Goal: Check status: Check status

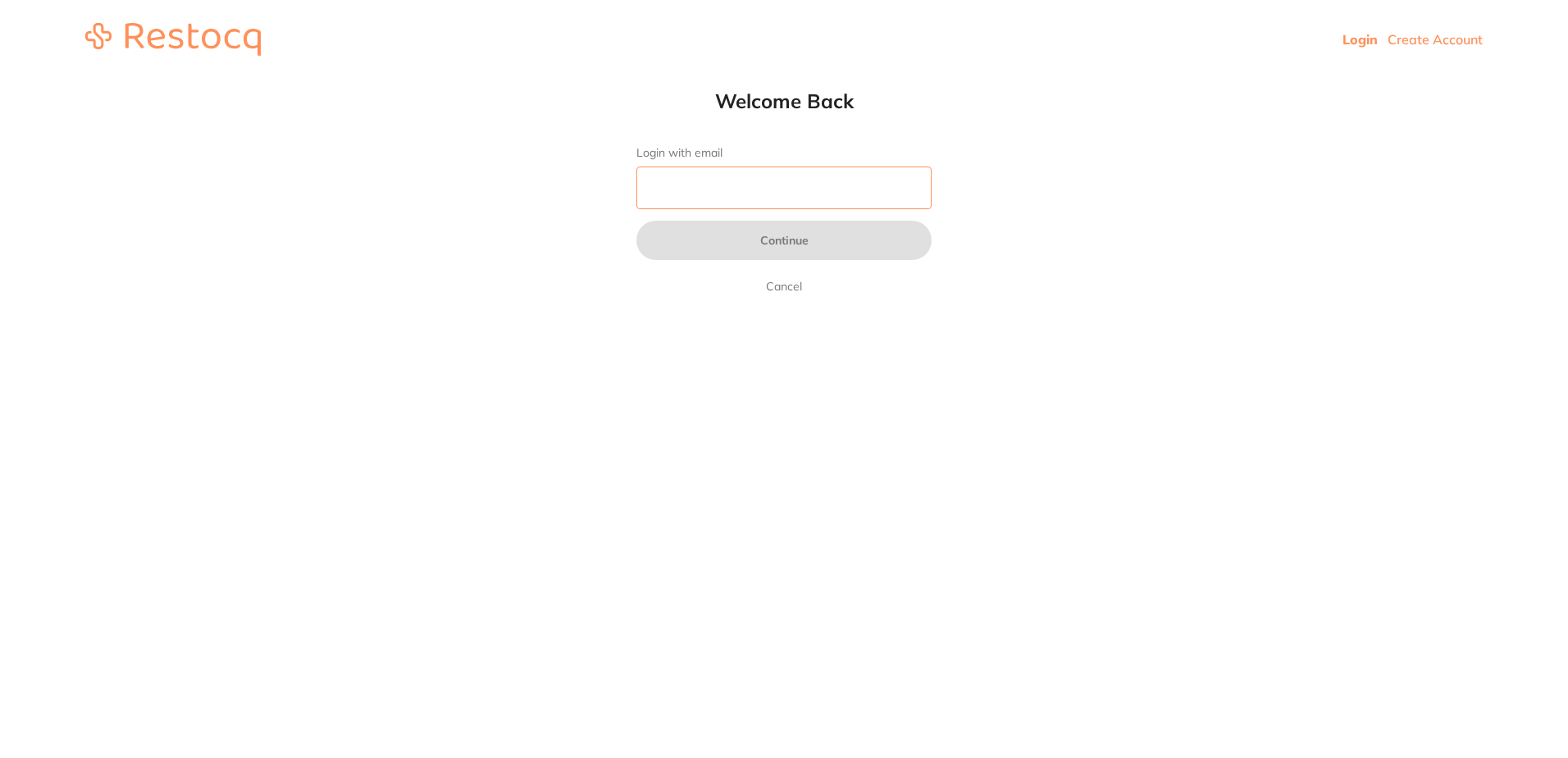
click at [736, 208] on input "Login with email" at bounding box center [783, 188] width 295 height 43
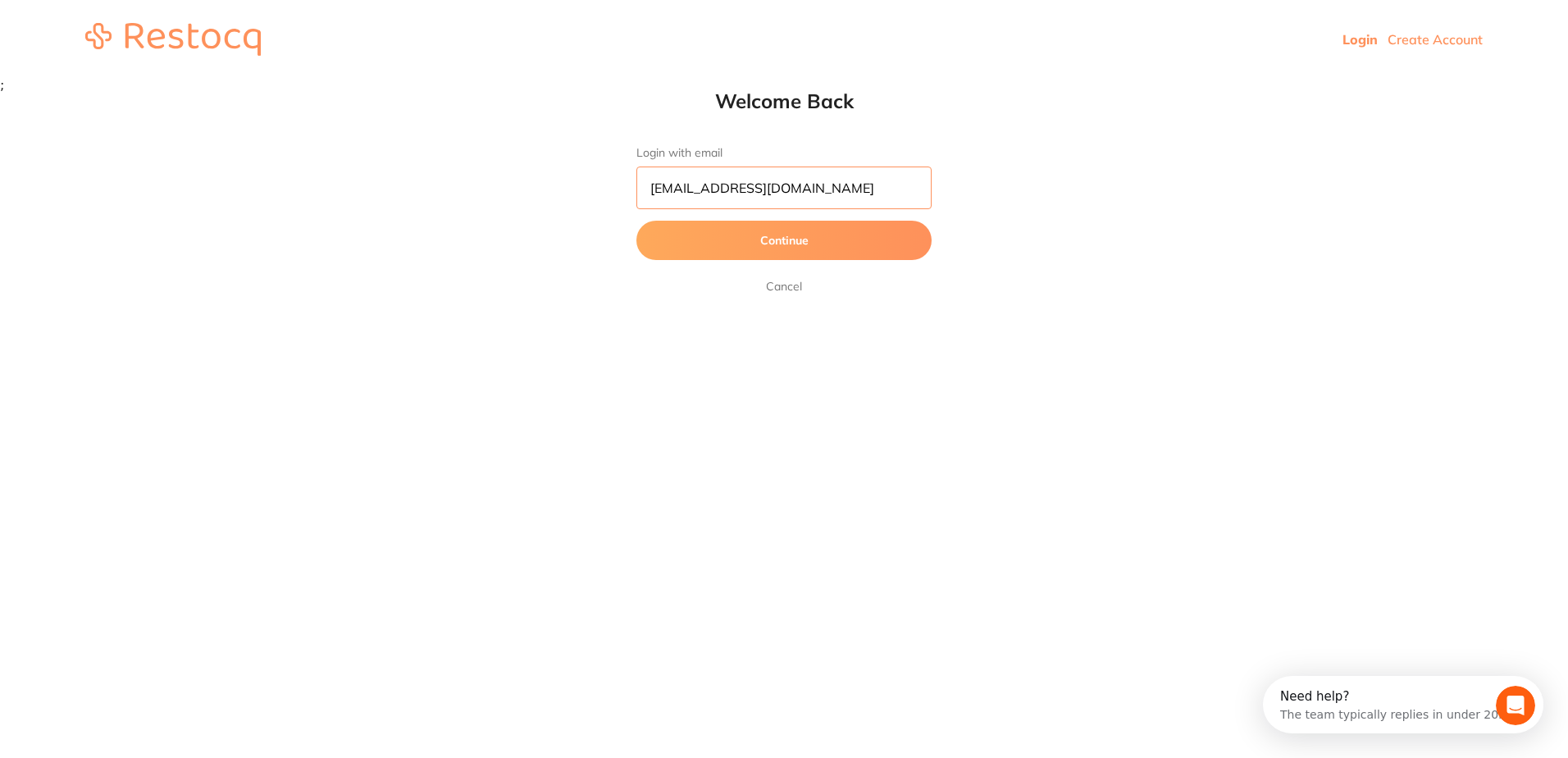
type input "[EMAIL_ADDRESS][DOMAIN_NAME]"
click at [725, 260] on button "Continue" at bounding box center [783, 240] width 295 height 39
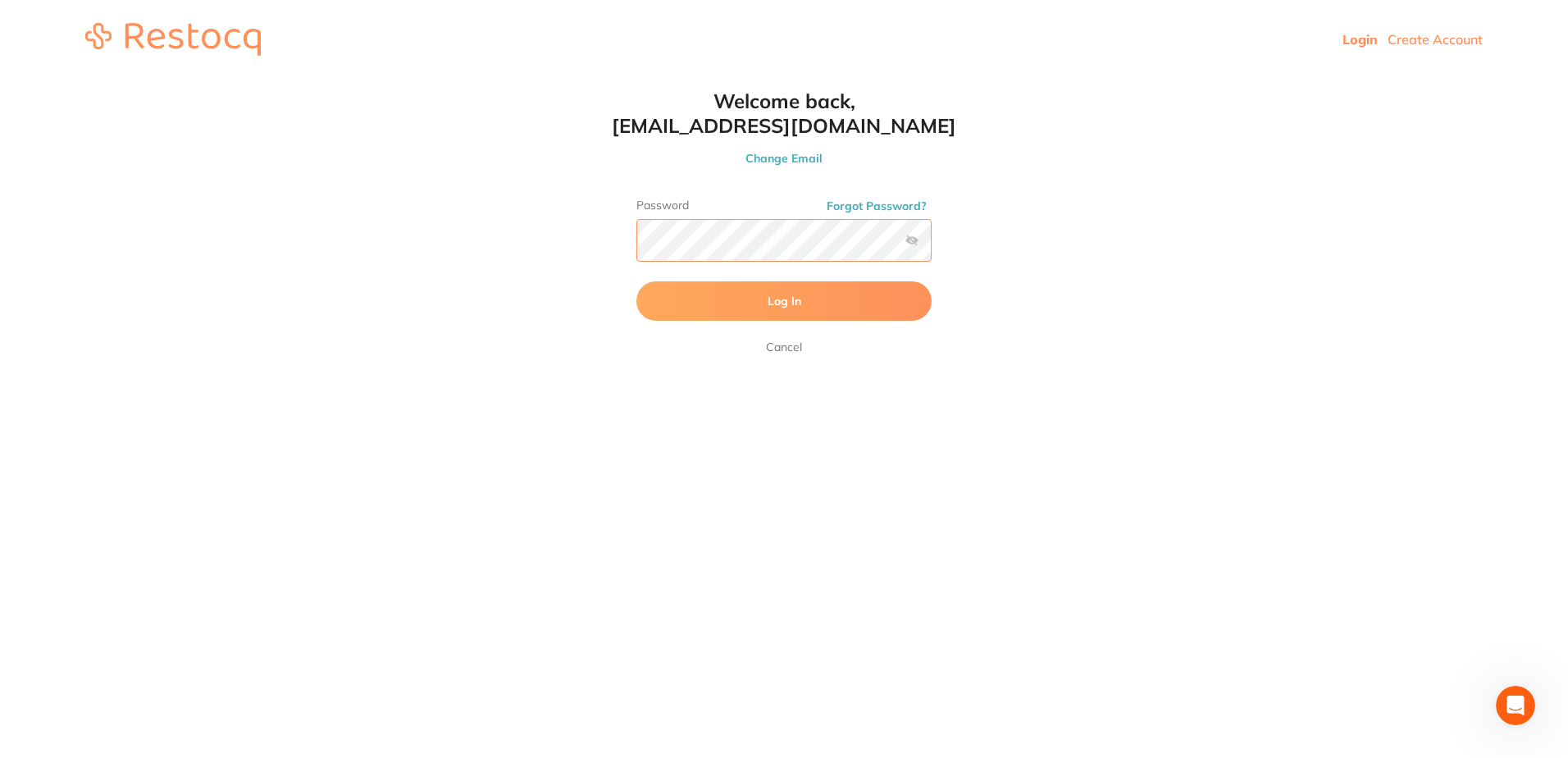
click at [636, 282] on button "Log In" at bounding box center [783, 301] width 295 height 39
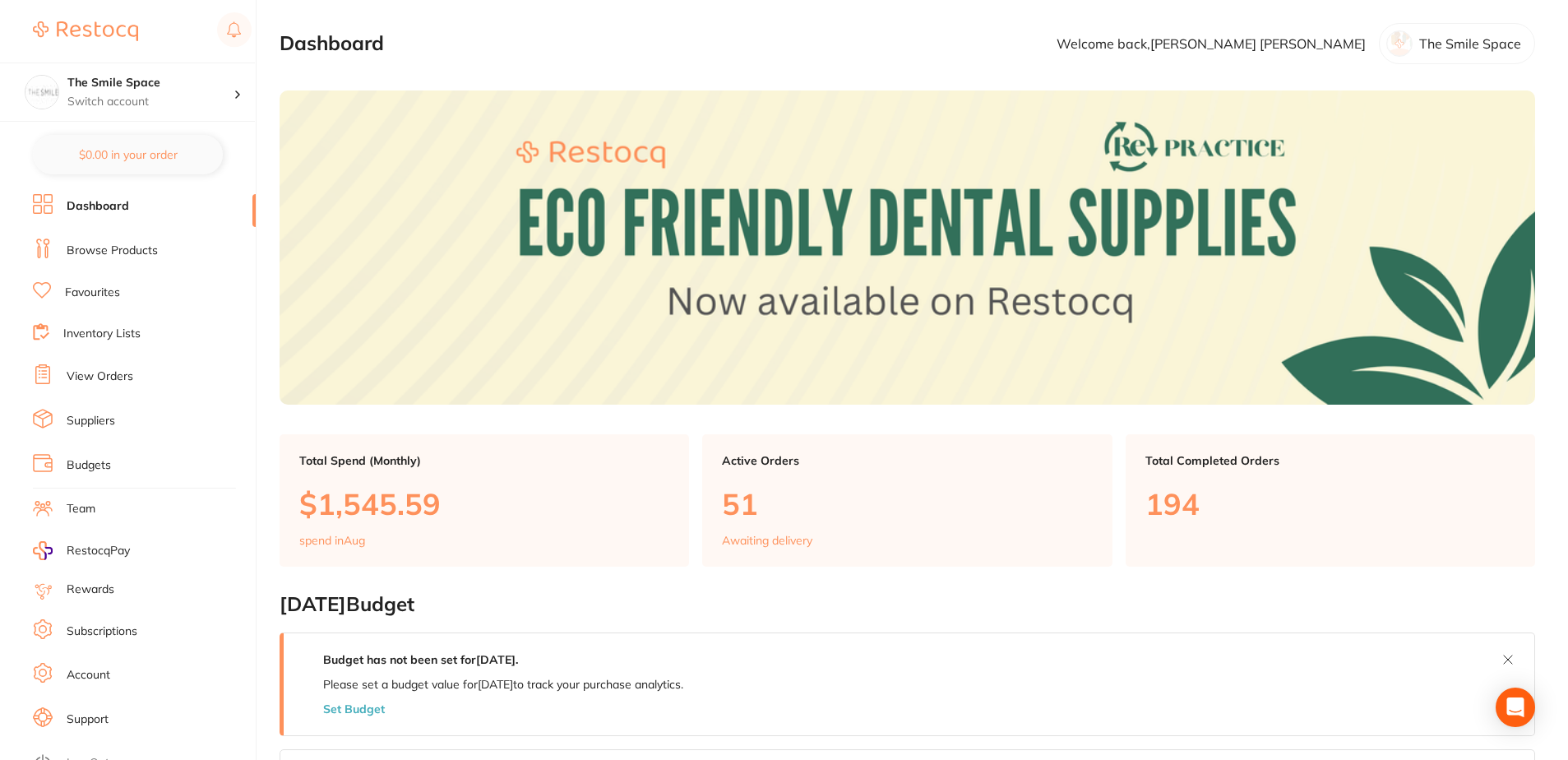
click at [156, 378] on li "View Orders" at bounding box center [144, 376] width 223 height 25
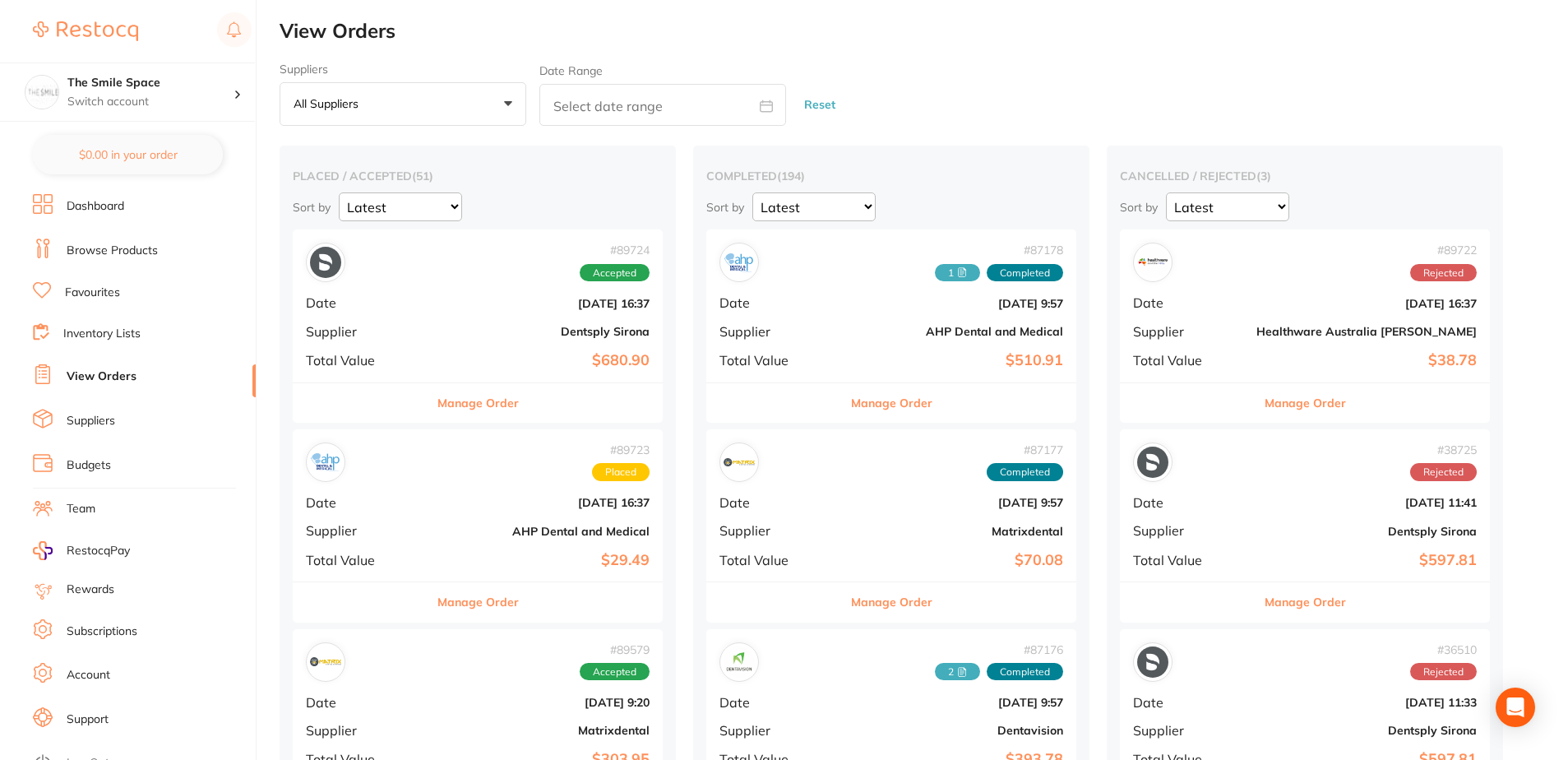
click at [512, 616] on button "Manage Order" at bounding box center [477, 602] width 81 height 39
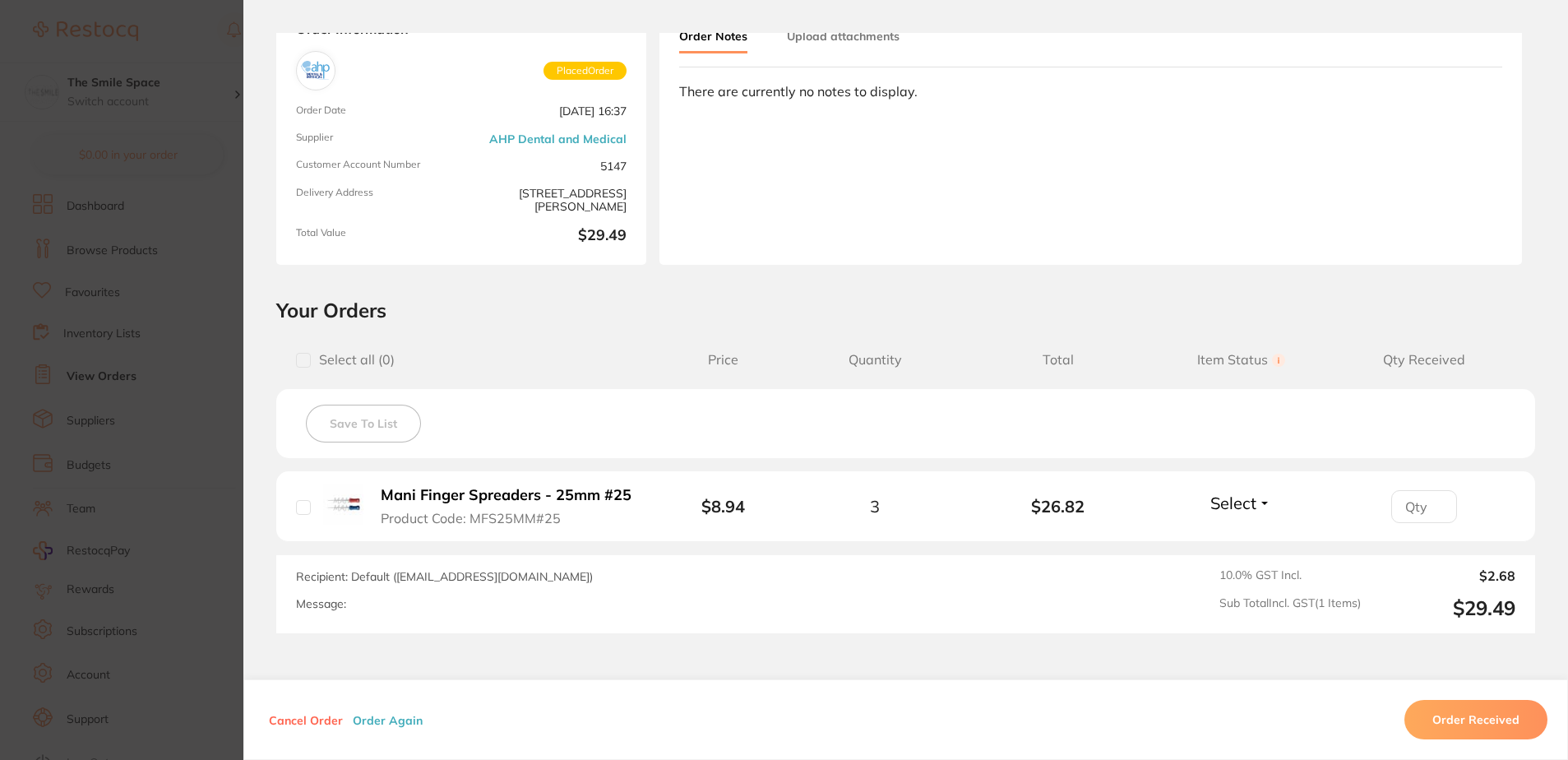
scroll to position [224, 0]
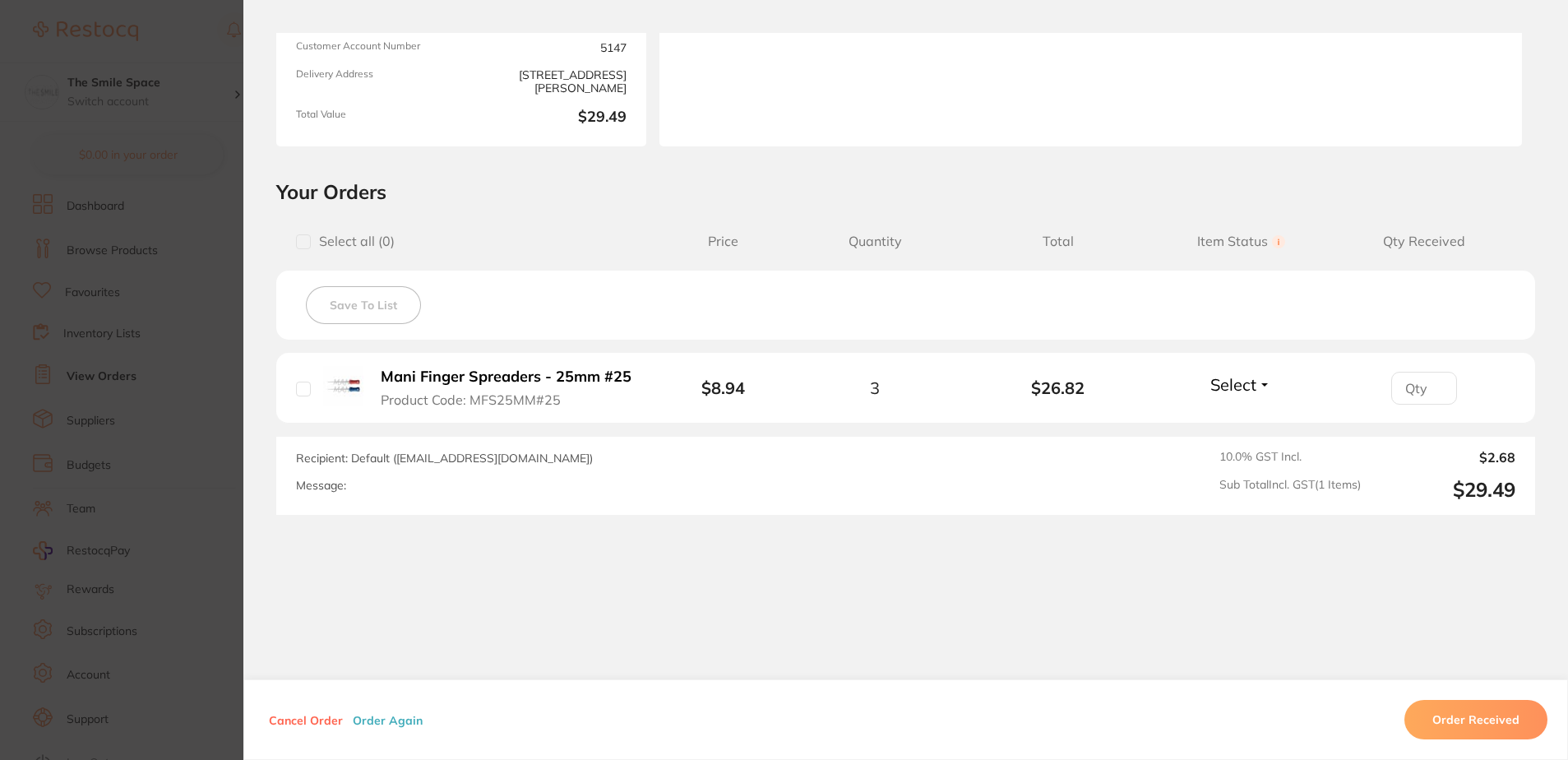
click at [138, 467] on section "Order ID: Restocq- 89723 Order Information Placed Order Order Date [DATE] 16:37…" at bounding box center [784, 380] width 1568 height 760
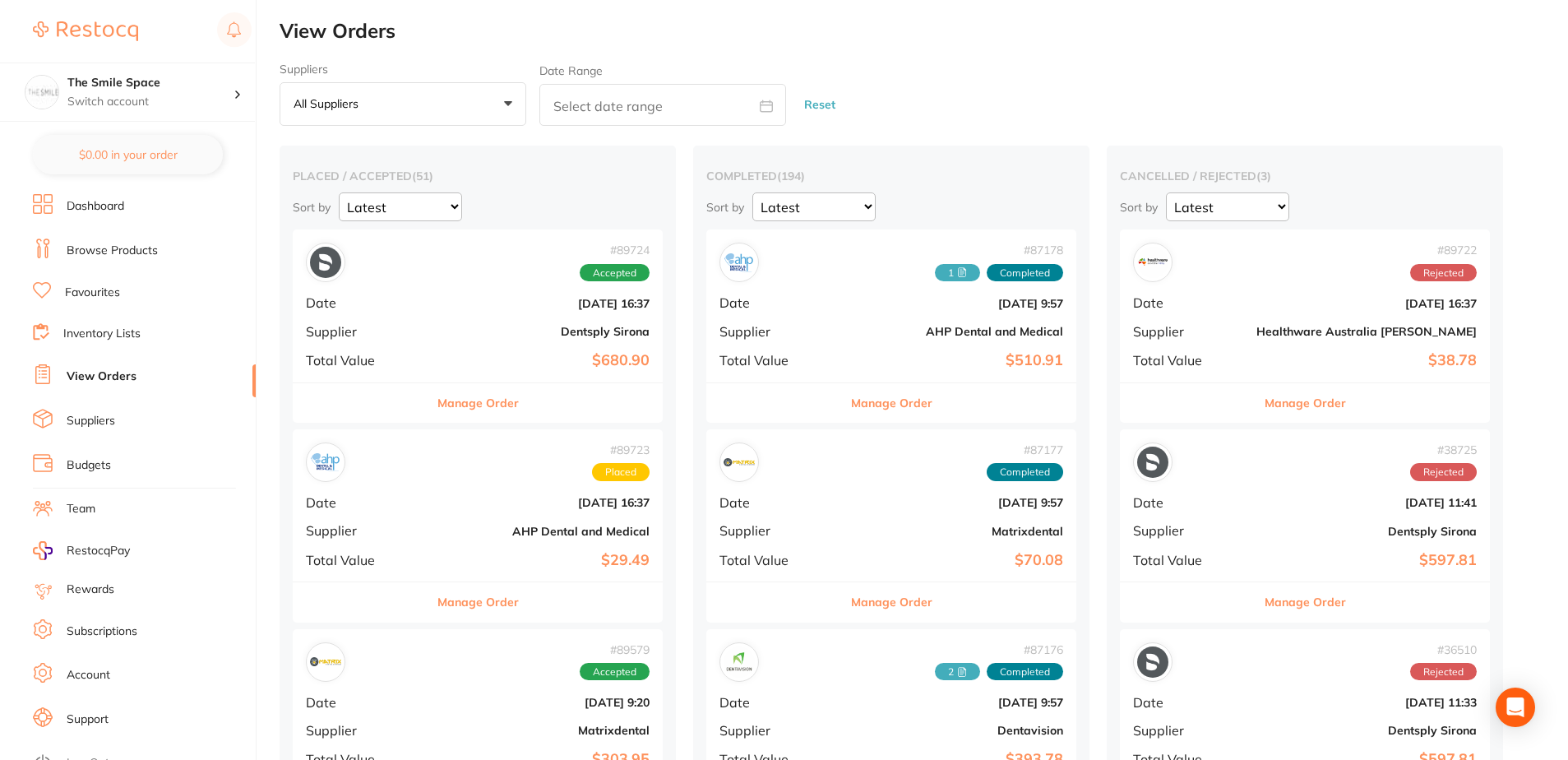
scroll to position [247, 0]
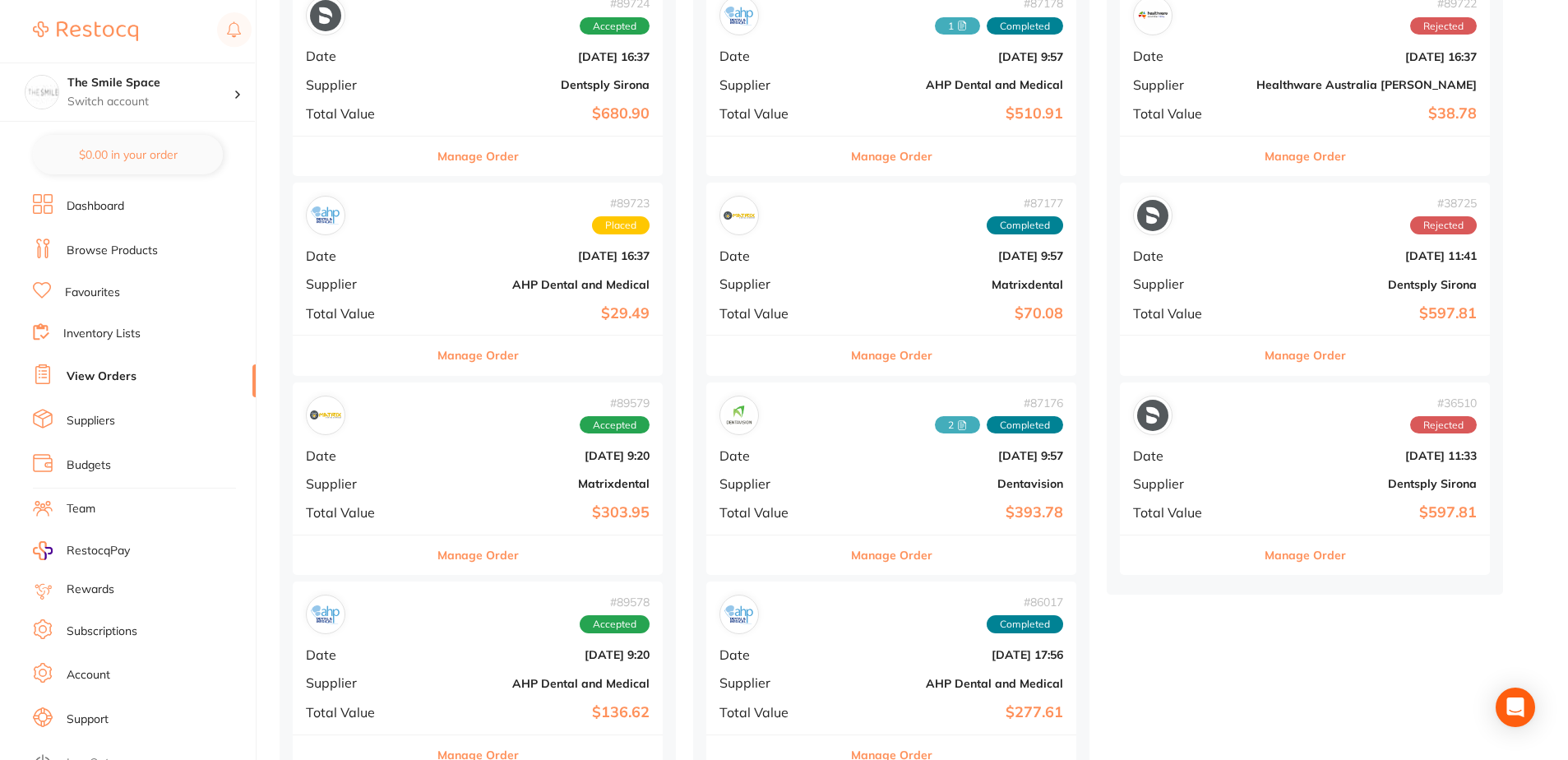
click at [484, 548] on button "Manage Order" at bounding box center [477, 555] width 81 height 39
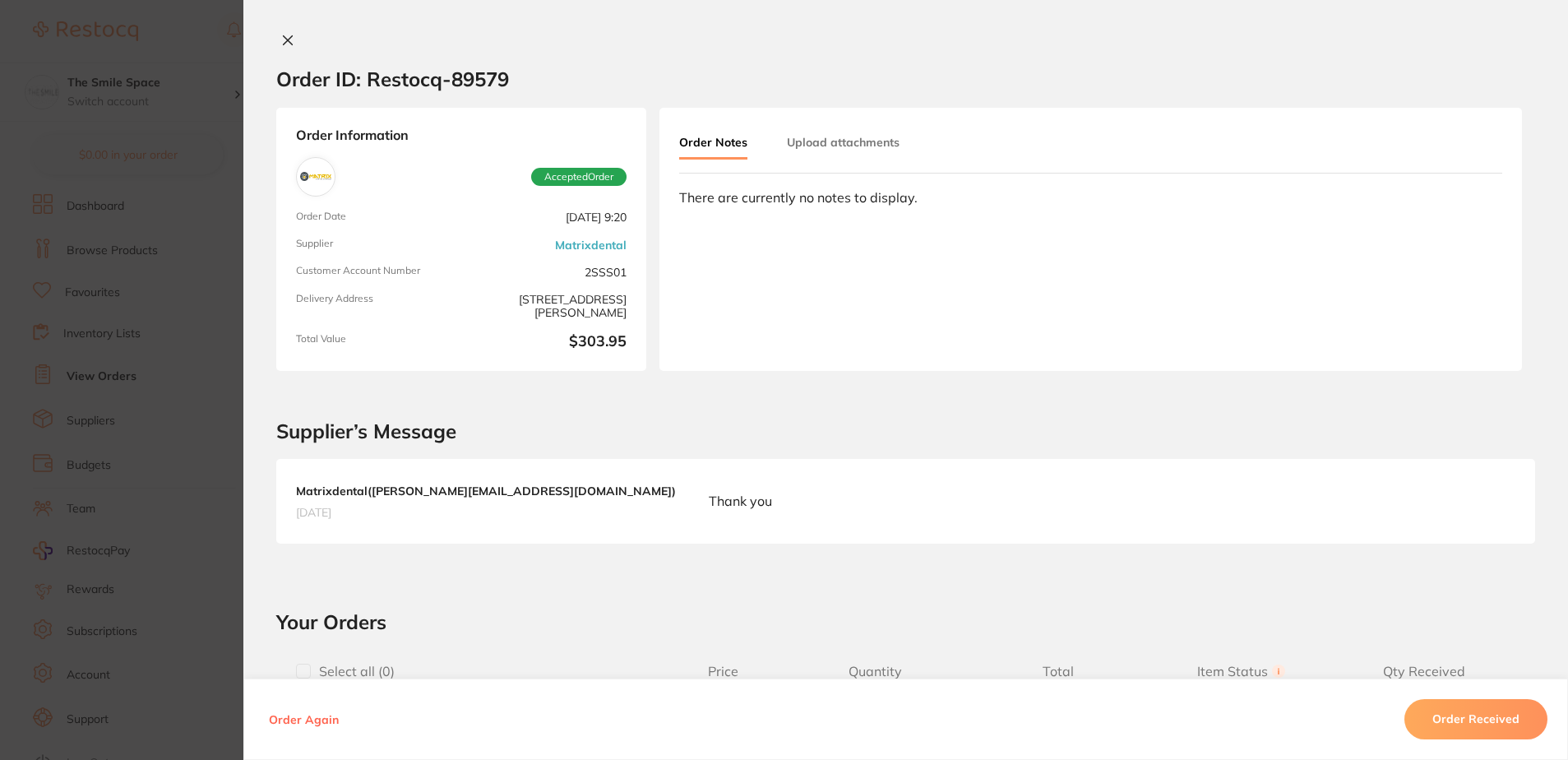
click at [856, 150] on button "Upload attachments" at bounding box center [843, 142] width 113 height 30
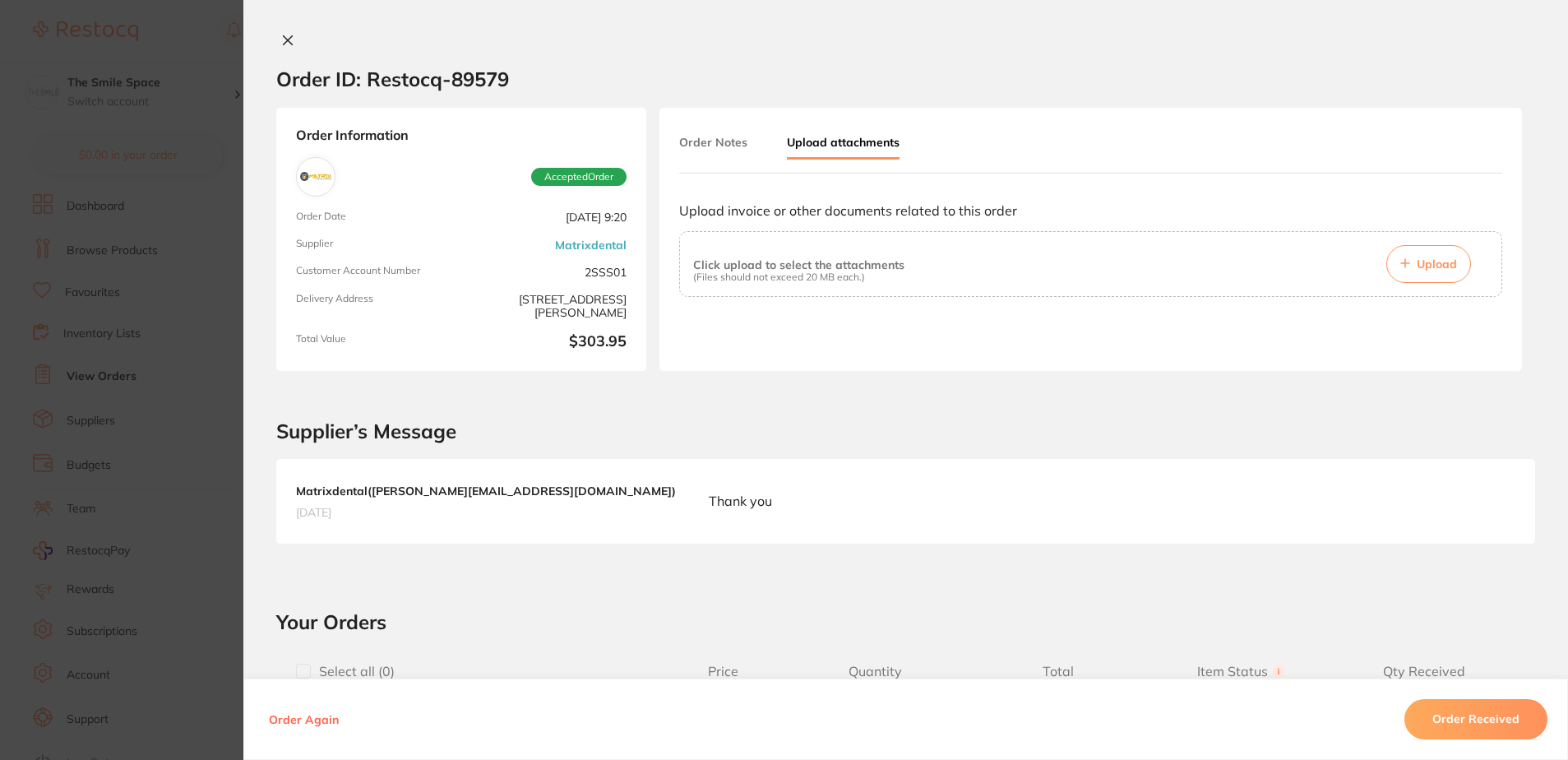
click at [1436, 248] on button "Upload" at bounding box center [1428, 264] width 84 height 38
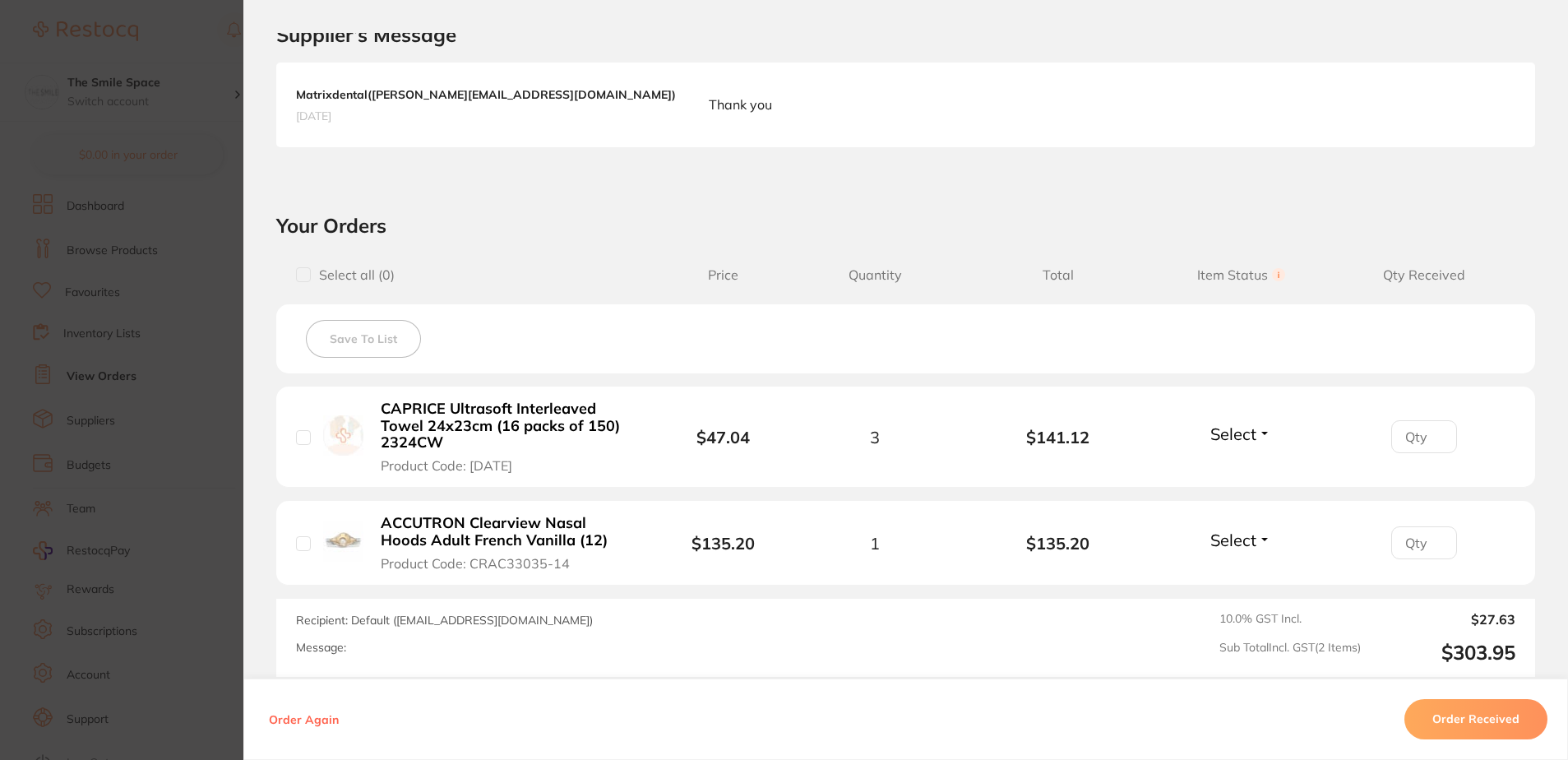
scroll to position [411, 0]
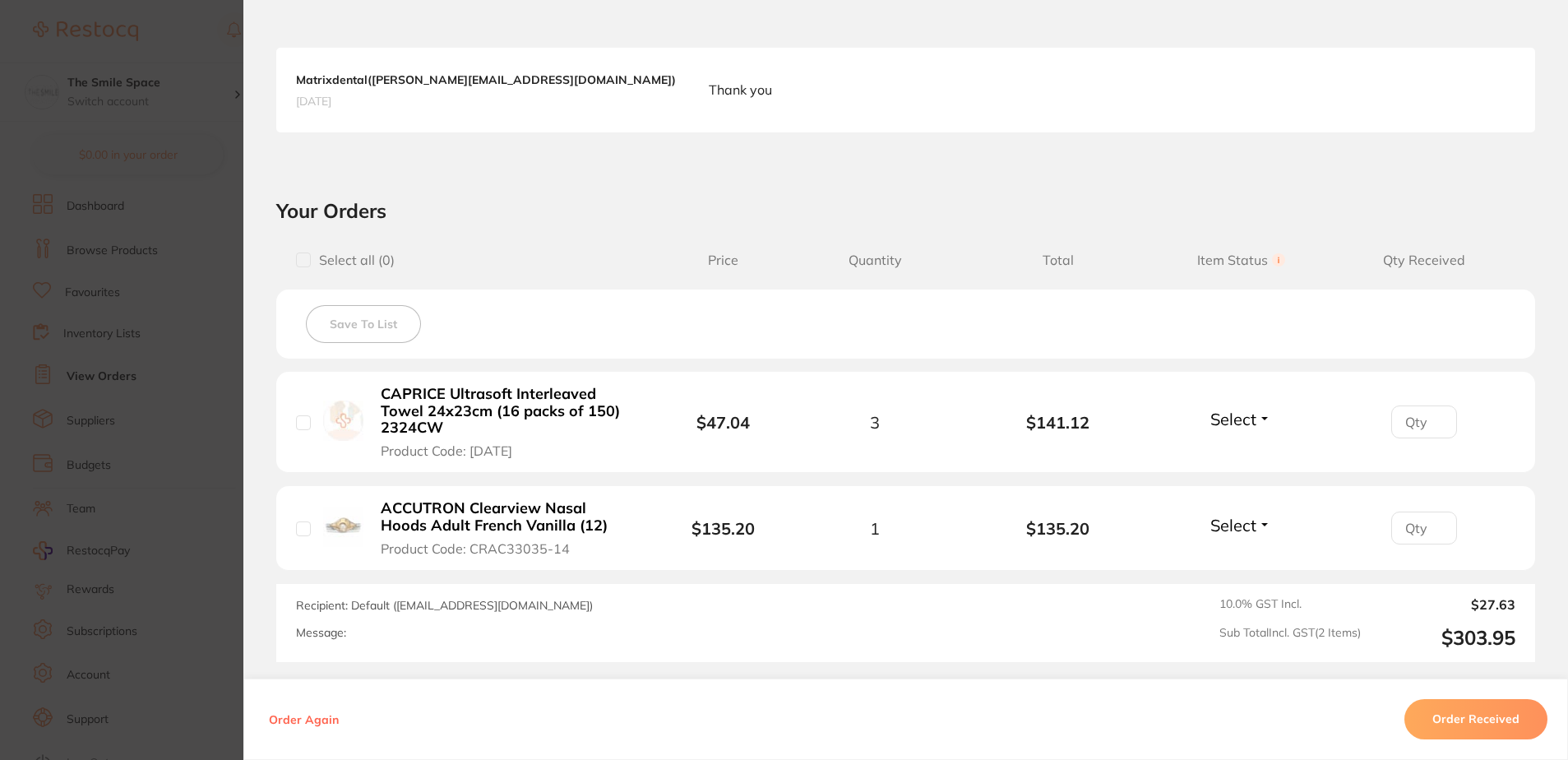
click at [1244, 413] on span "Select" at bounding box center [1234, 419] width 46 height 20
click at [1429, 414] on input "1" at bounding box center [1424, 421] width 66 height 33
click at [1429, 414] on input "2" at bounding box center [1424, 421] width 66 height 33
type input "3"
click at [1429, 414] on input "3" at bounding box center [1424, 421] width 66 height 33
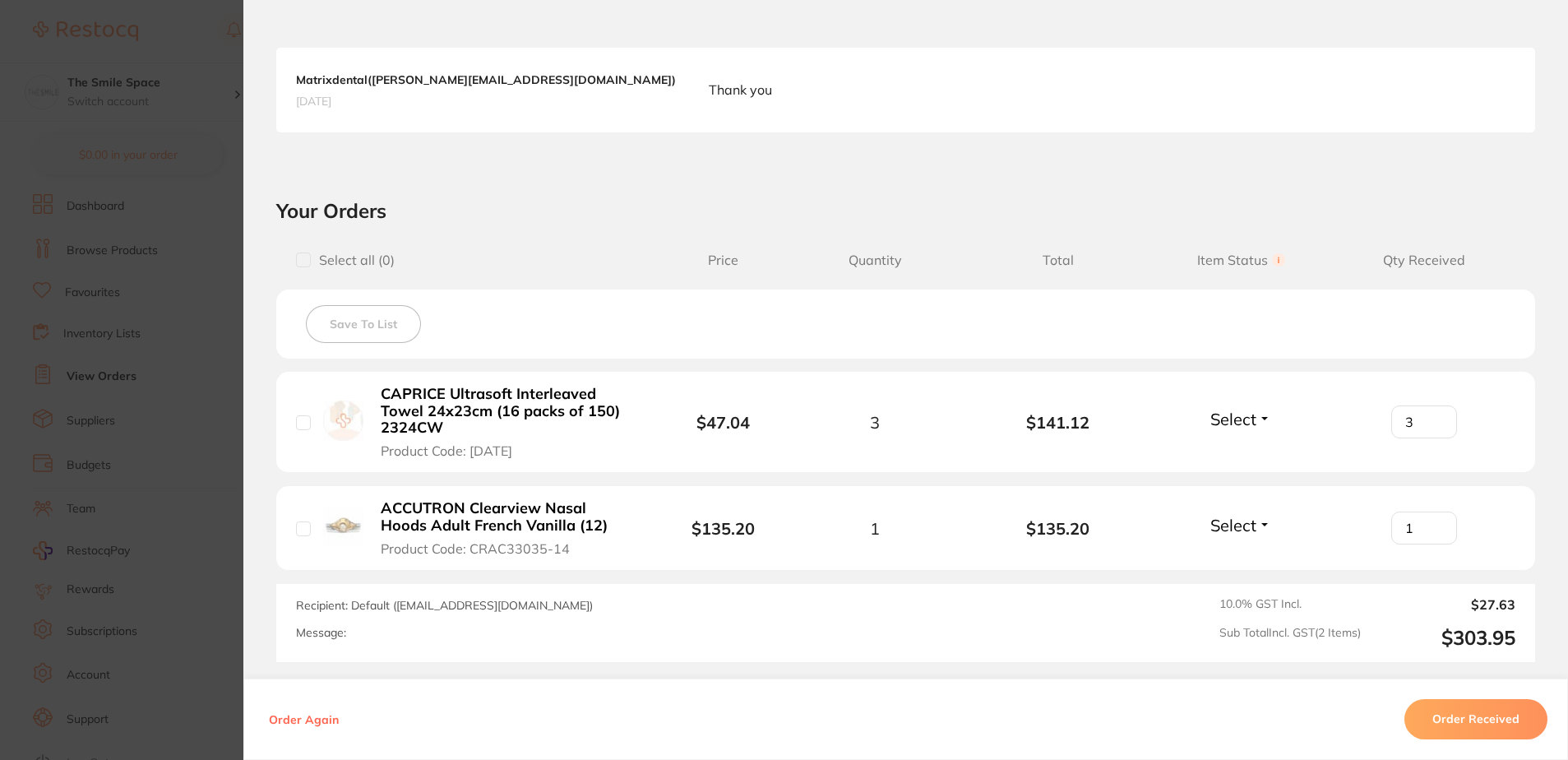
type input "1"
click at [1428, 438] on input "1" at bounding box center [1424, 421] width 66 height 33
click at [1258, 415] on button "Select" at bounding box center [1241, 419] width 71 height 20
click at [1244, 450] on span "Received" at bounding box center [1241, 455] width 42 height 12
click at [1240, 542] on div "Select Received Back Order" at bounding box center [1241, 529] width 71 height 27
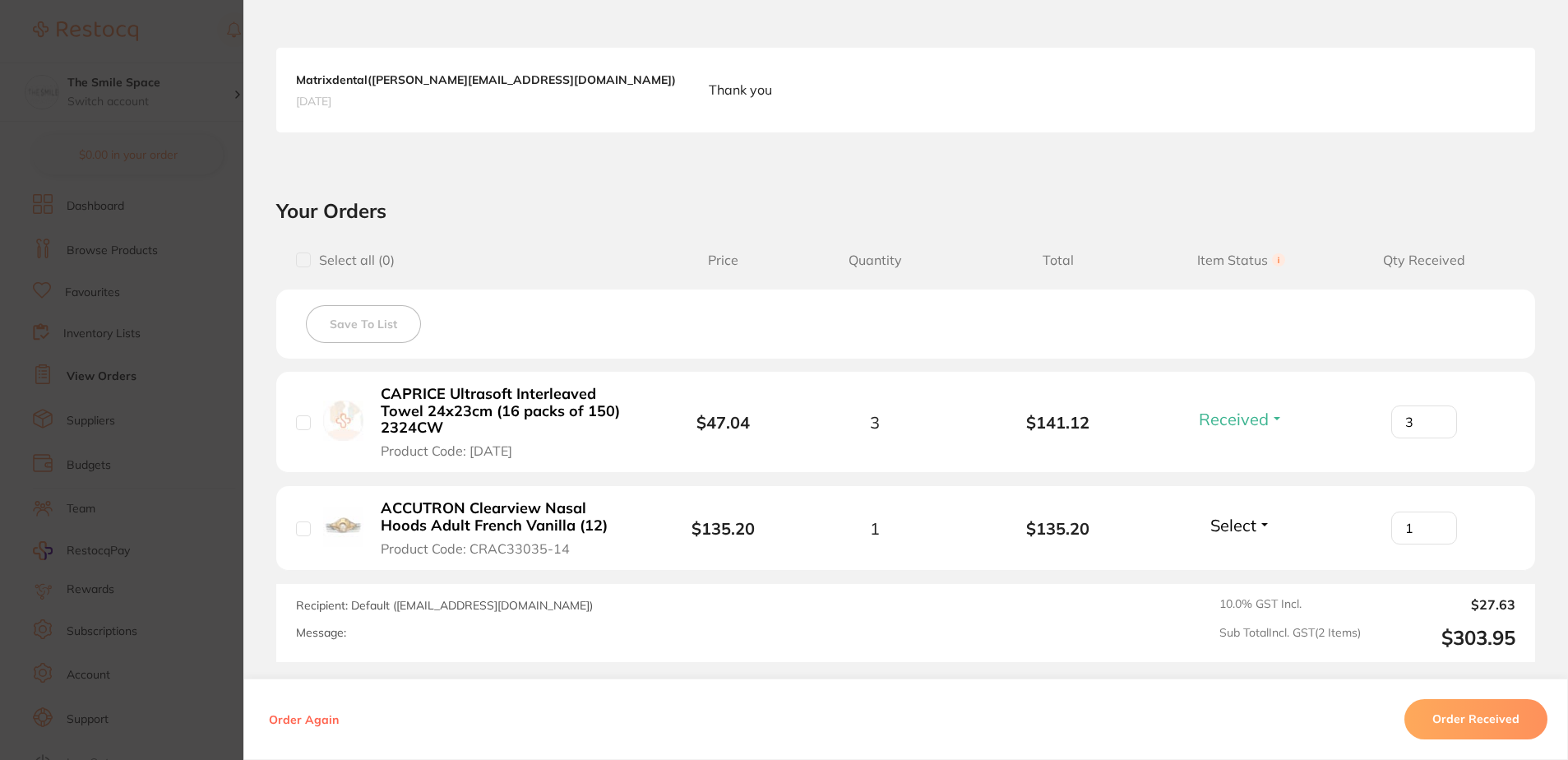
click at [1240, 528] on span "Select" at bounding box center [1234, 525] width 46 height 20
click at [1241, 557] on span "Received" at bounding box center [1241, 560] width 42 height 12
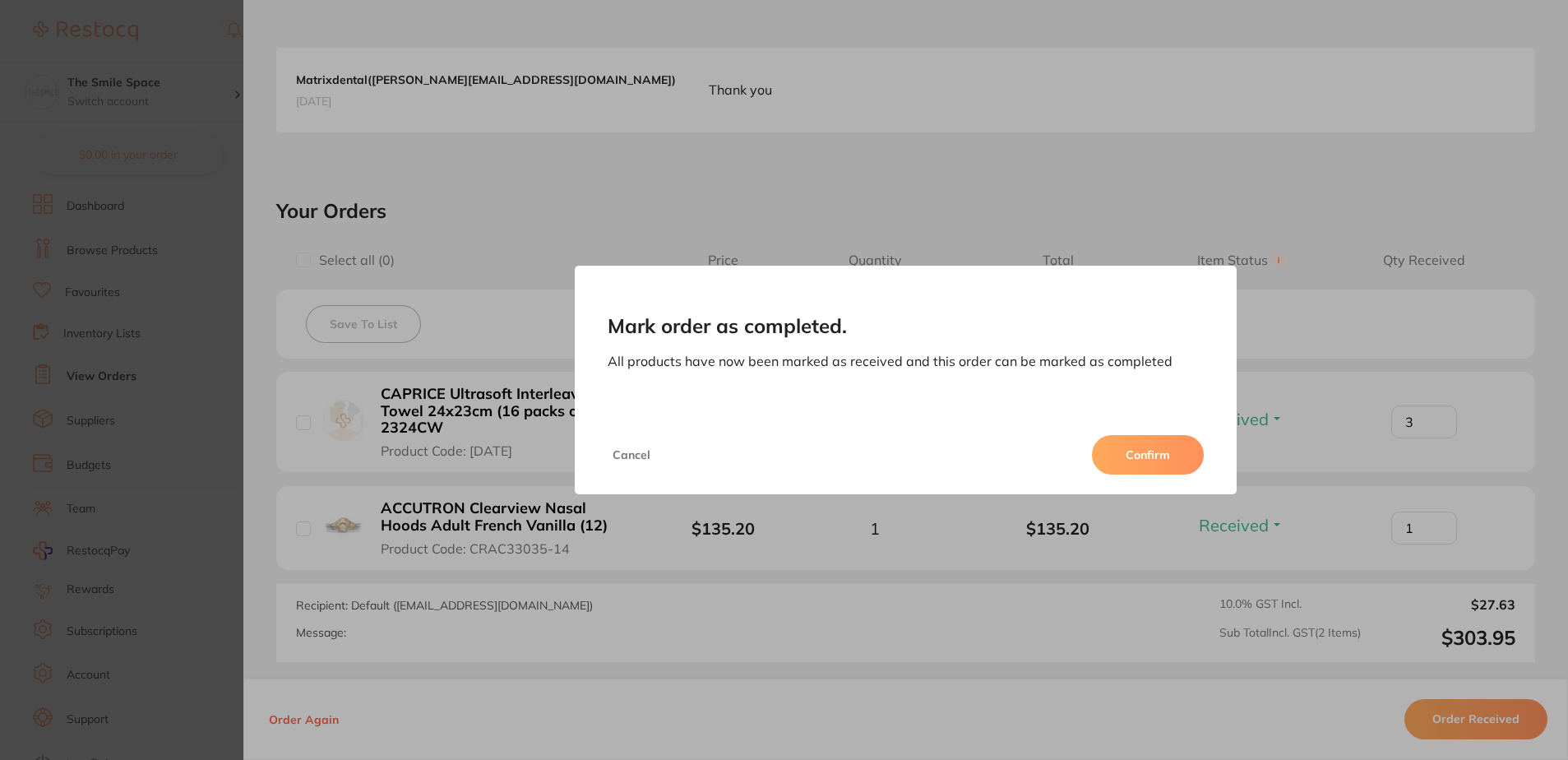
click at [1155, 466] on button "Confirm" at bounding box center [1148, 455] width 112 height 39
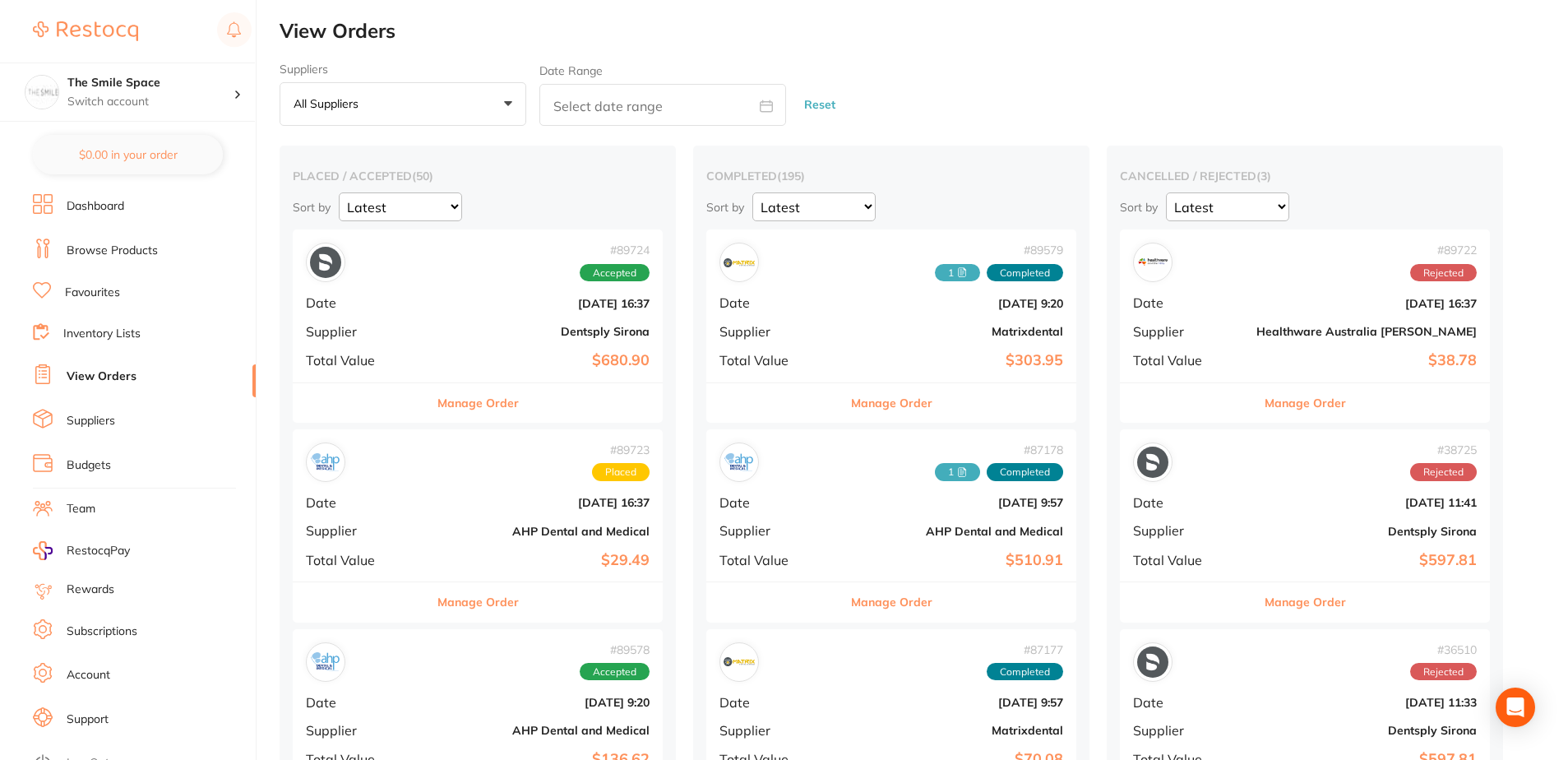
click at [491, 595] on button "Manage Order" at bounding box center [477, 602] width 81 height 39
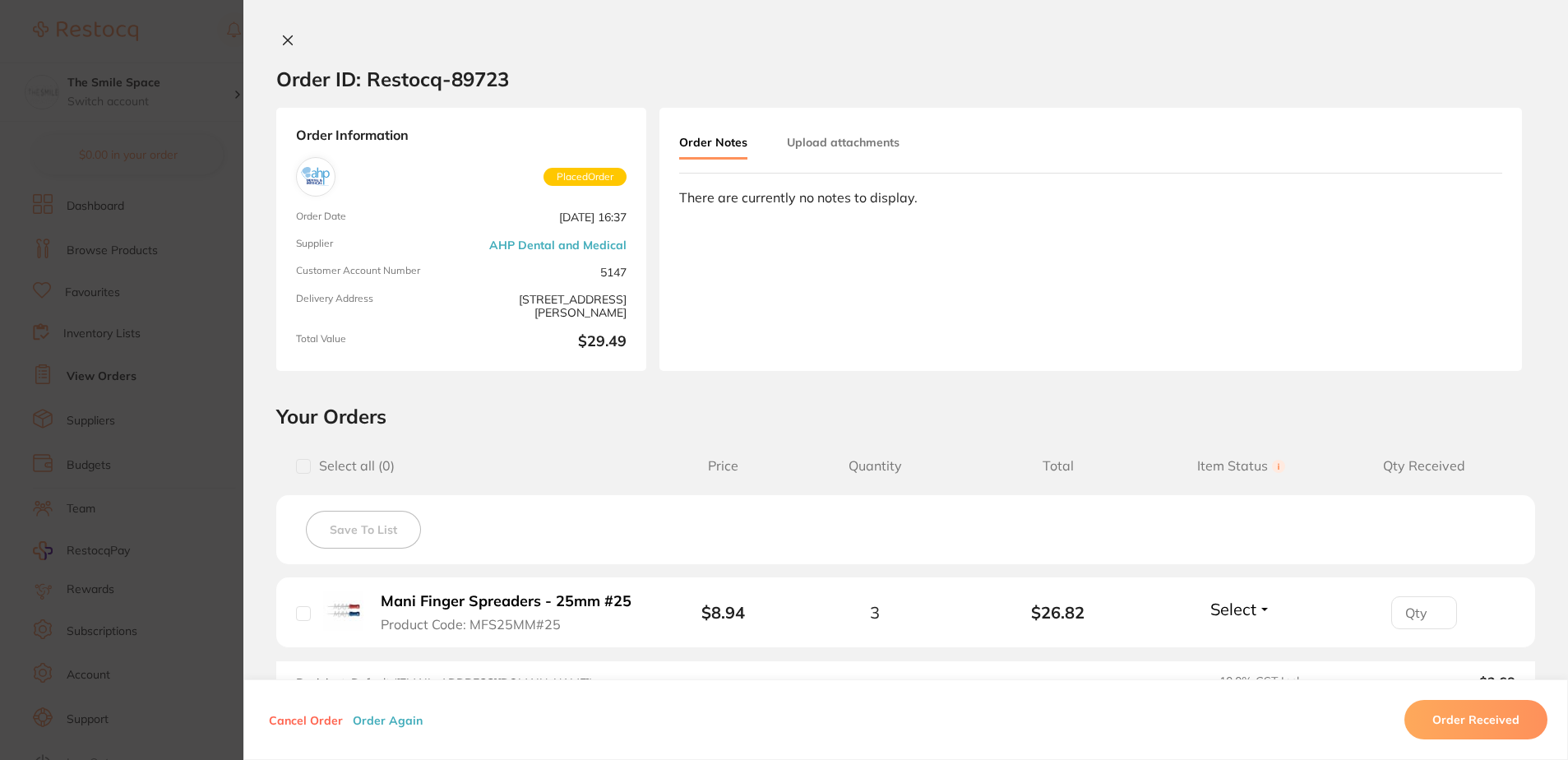
click at [148, 426] on section "Order ID: Restocq- 89723 Order Information Placed Order Order Date [DATE] 16:37…" at bounding box center [784, 380] width 1568 height 760
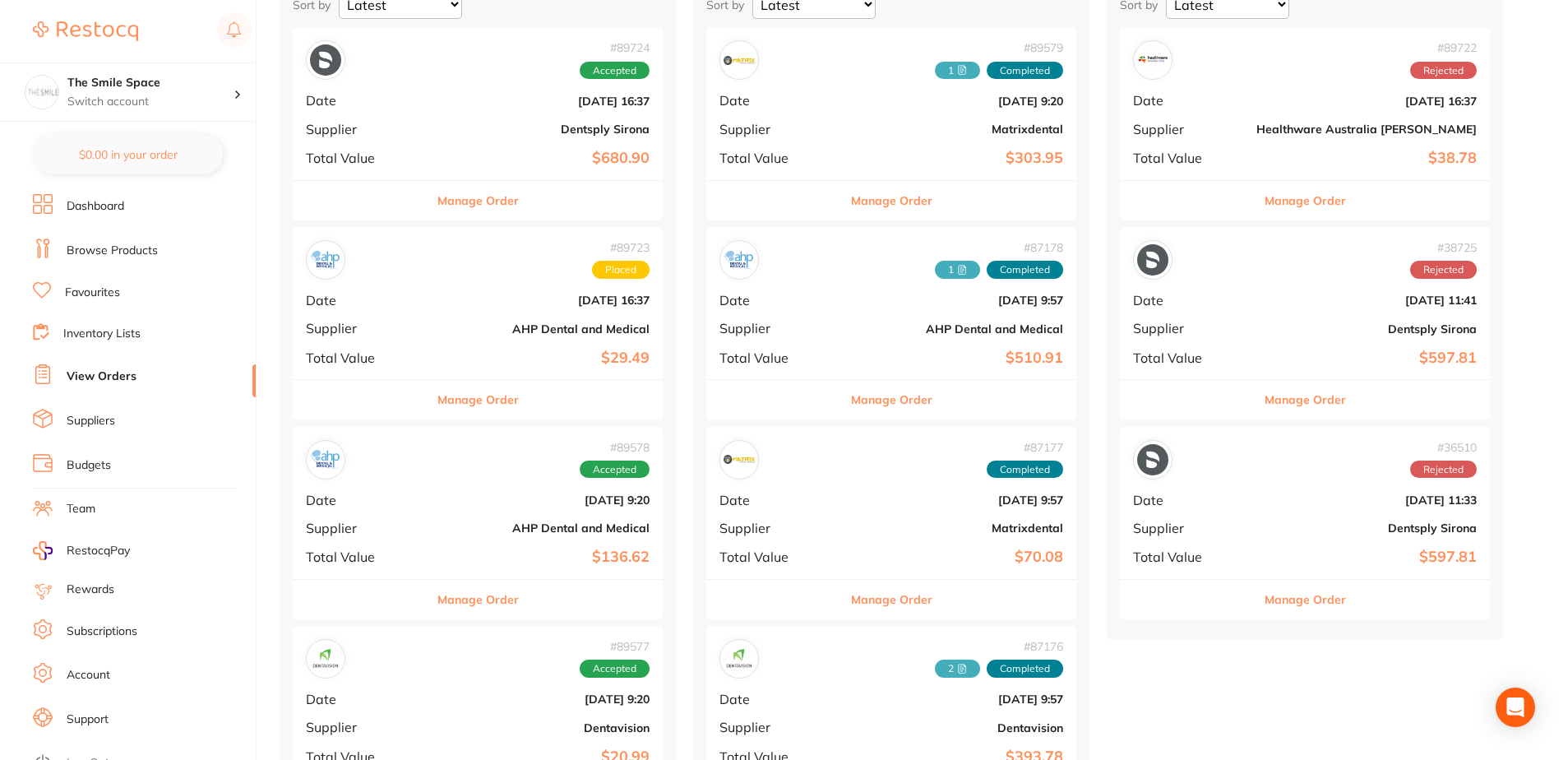
scroll to position [247, 0]
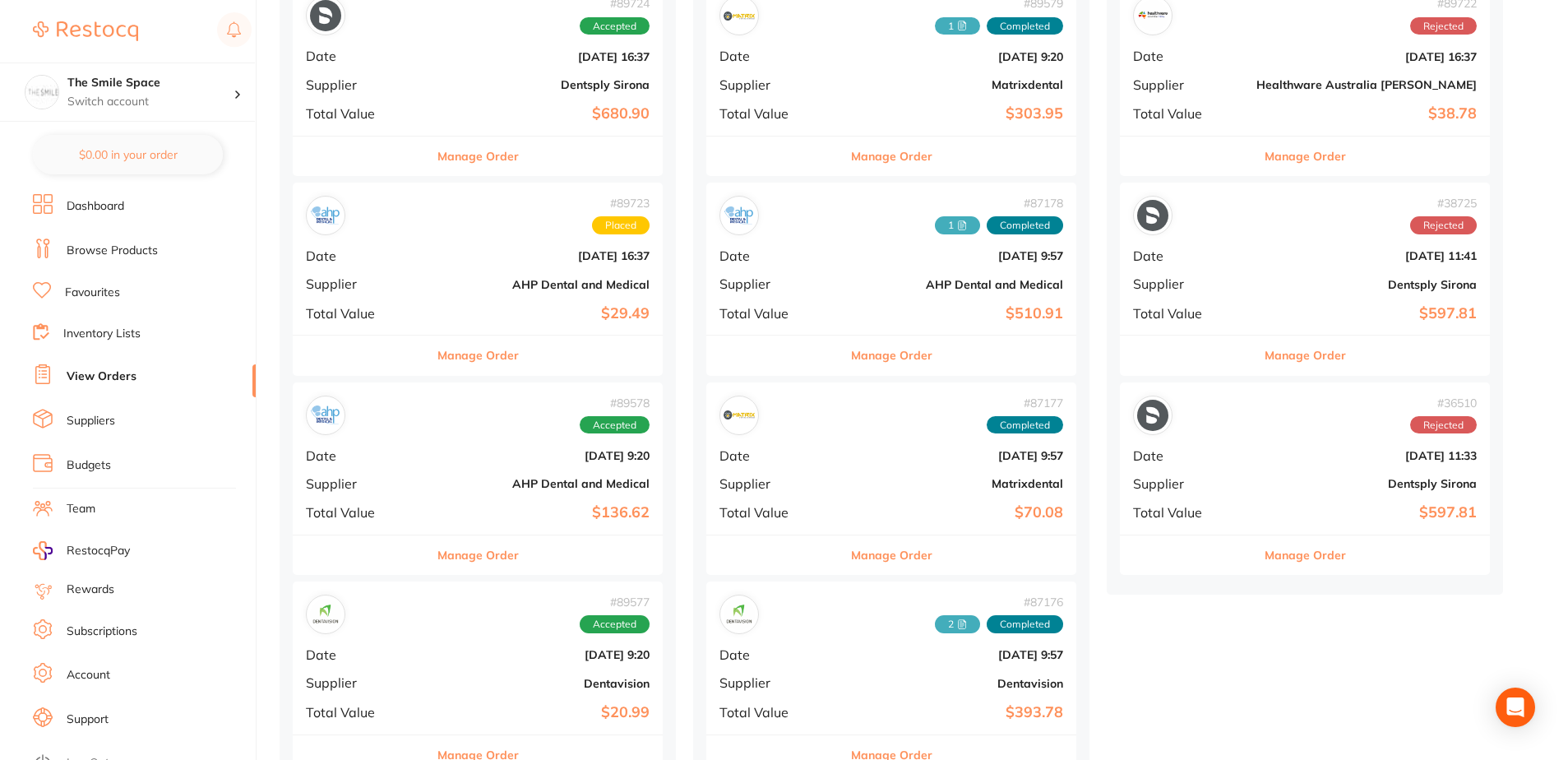
click at [493, 556] on button "Manage Order" at bounding box center [477, 555] width 81 height 39
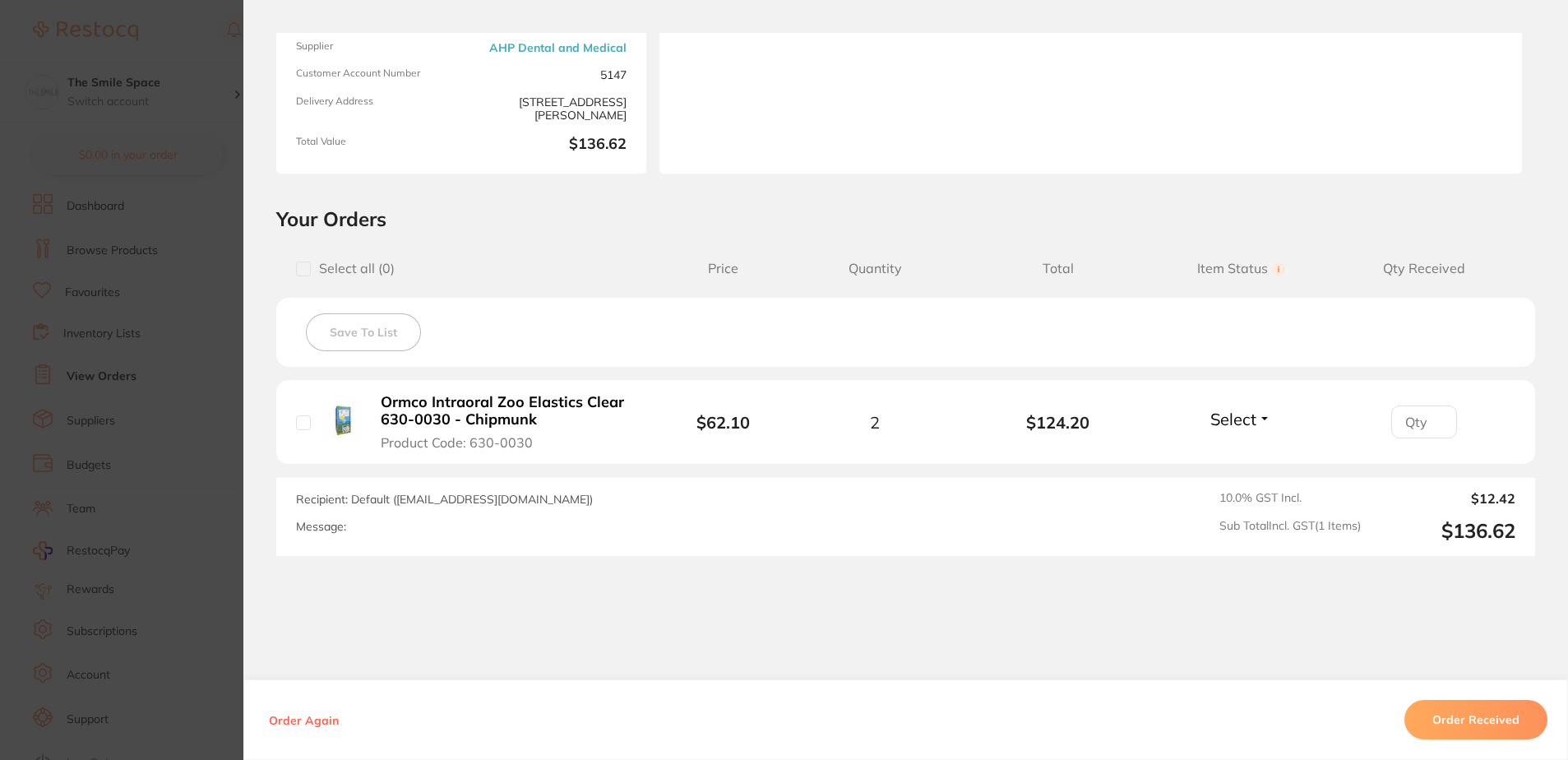
scroll to position [239, 0]
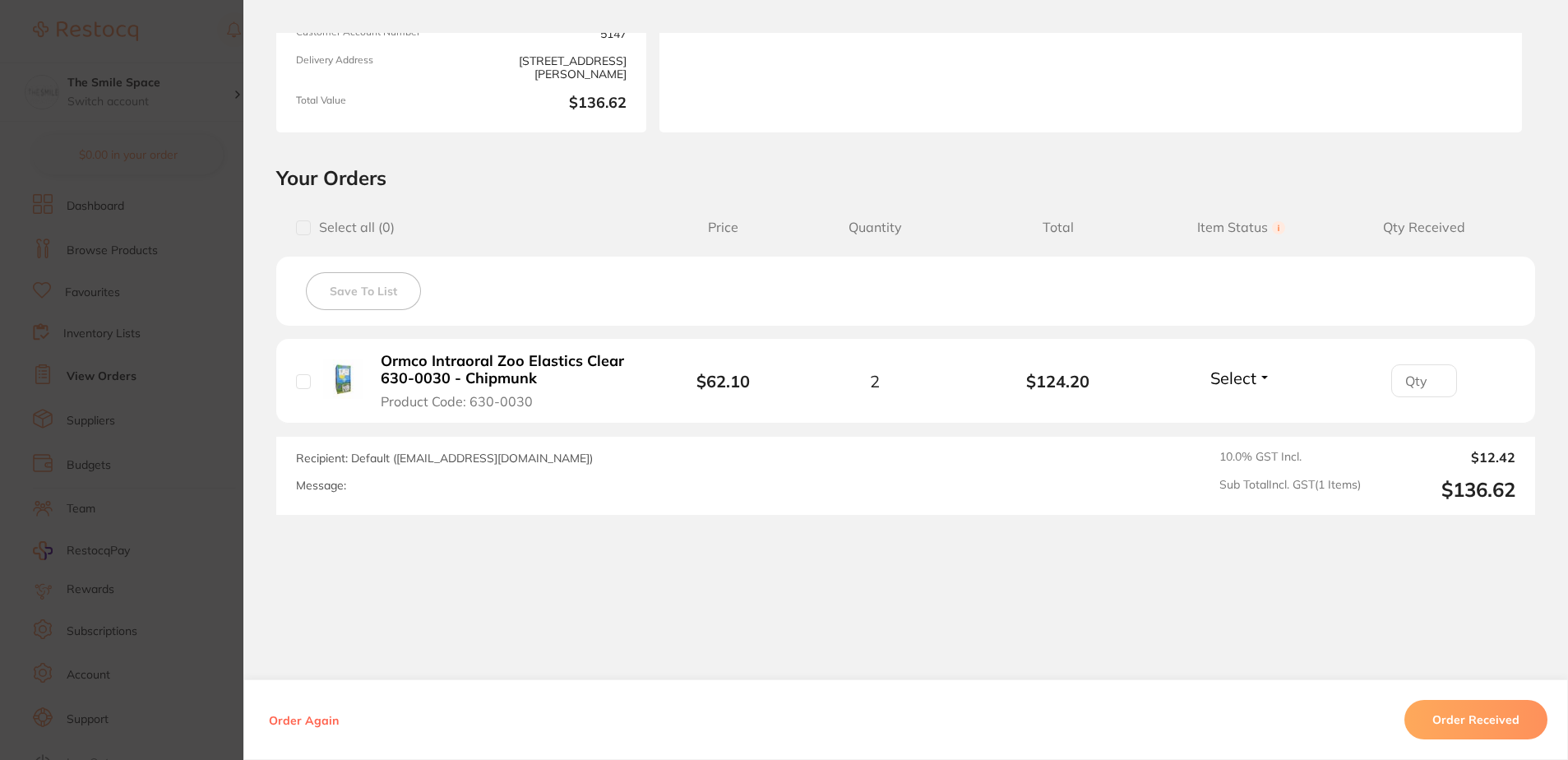
click at [142, 530] on section "Order ID: Restocq- 89578 Order Information Accepted Order Order Date [DATE] 9:2…" at bounding box center [784, 380] width 1568 height 760
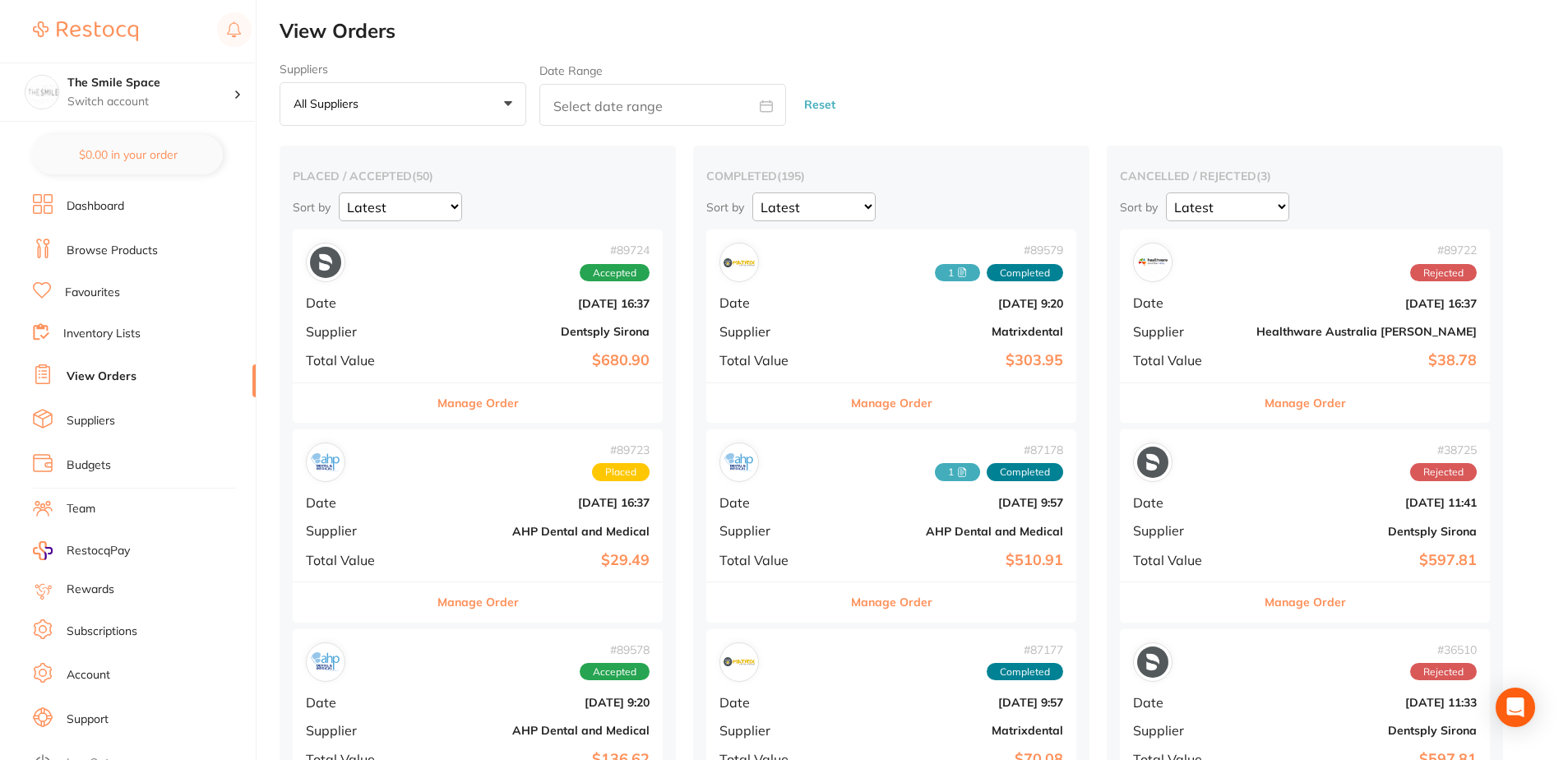
click at [435, 119] on button "All suppliers +0" at bounding box center [402, 104] width 246 height 44
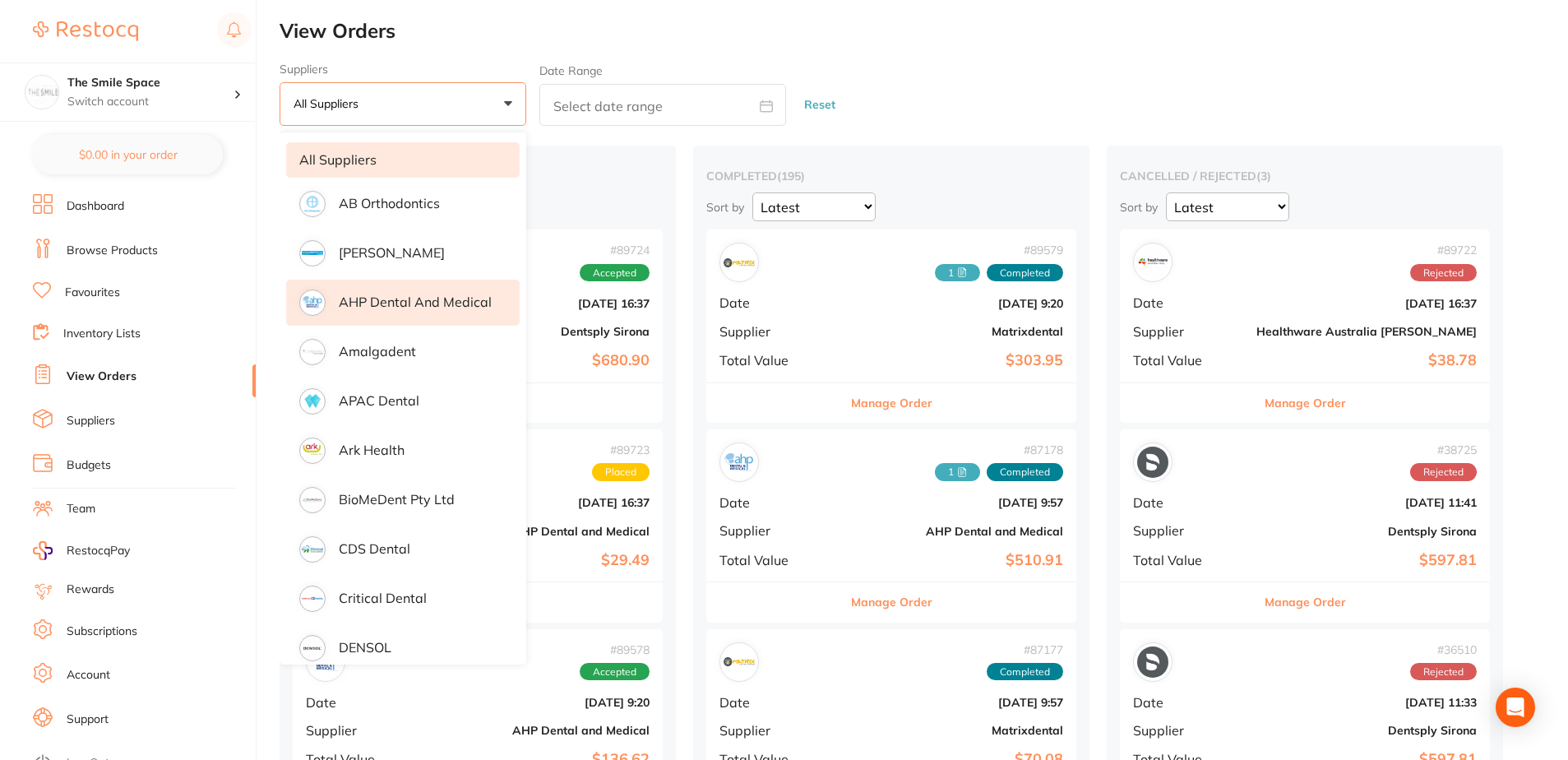
click at [430, 316] on li "AHP Dental and Medical" at bounding box center [403, 303] width 234 height 46
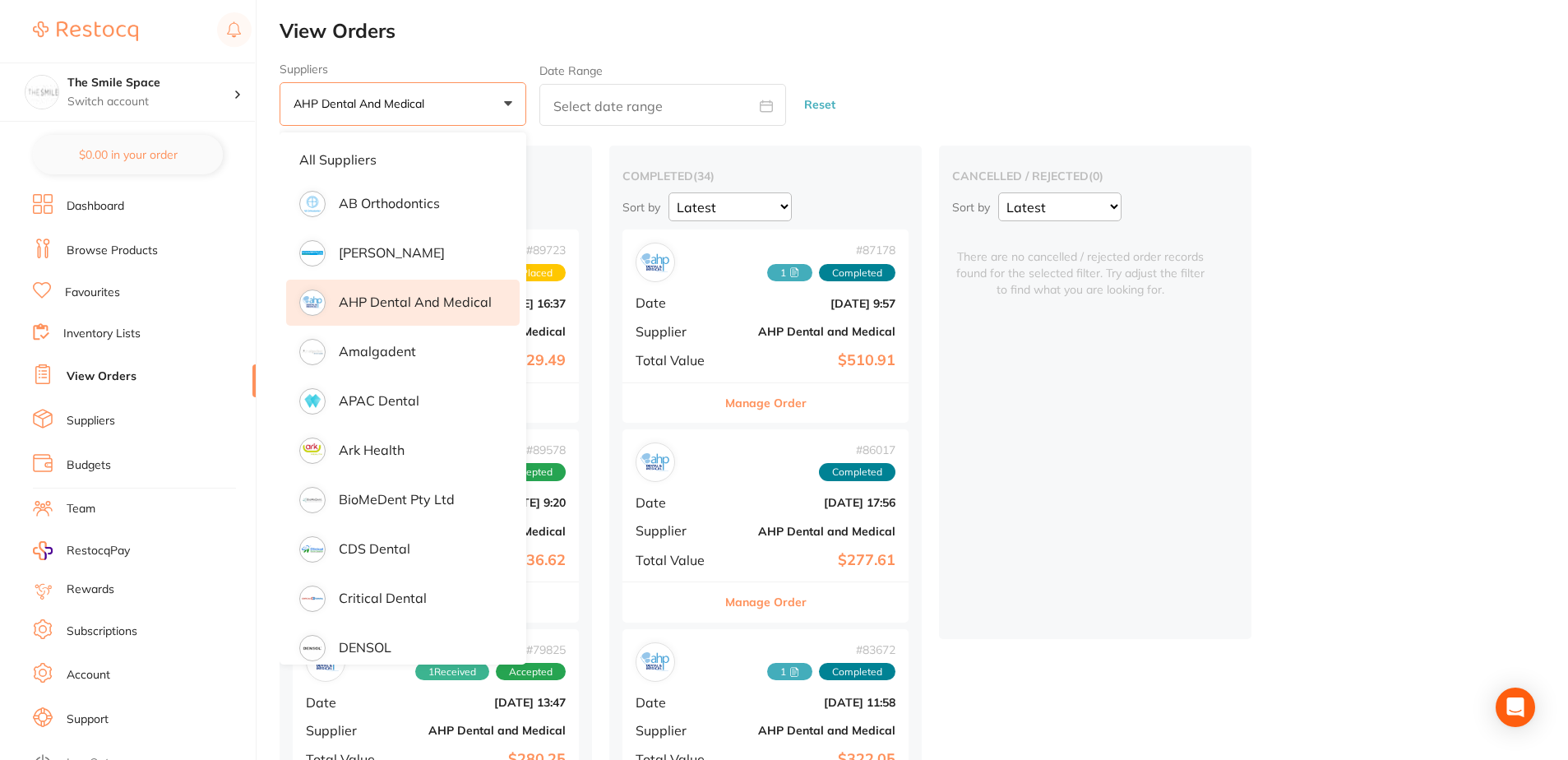
click at [1055, 92] on div "Suppliers AHP Dental and Medical +0 All suppliers AB Orthodontics [PERSON_NAME]…" at bounding box center [923, 94] width 1288 height 64
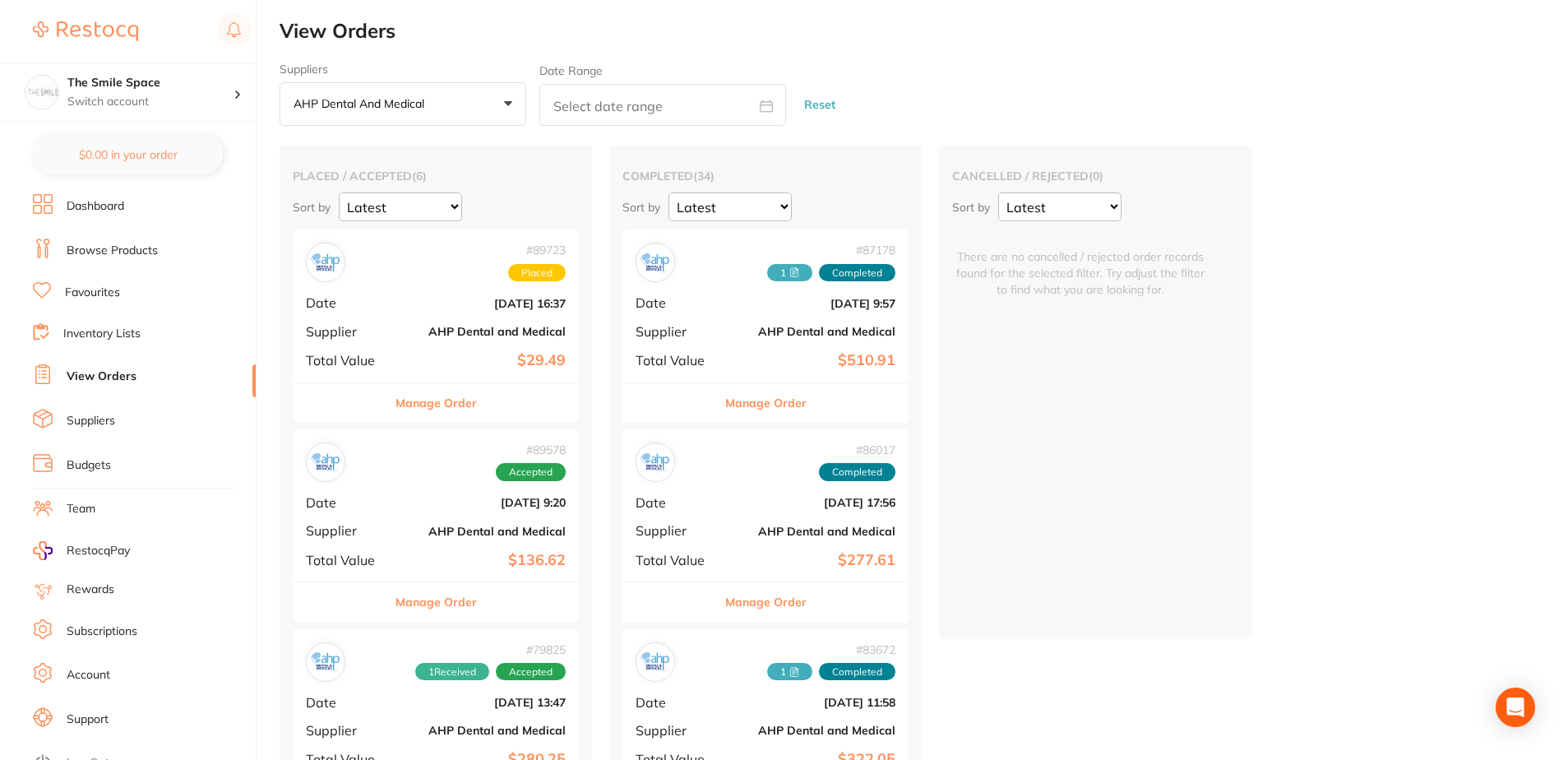
click at [794, 409] on button "Manage Order" at bounding box center [766, 403] width 81 height 39
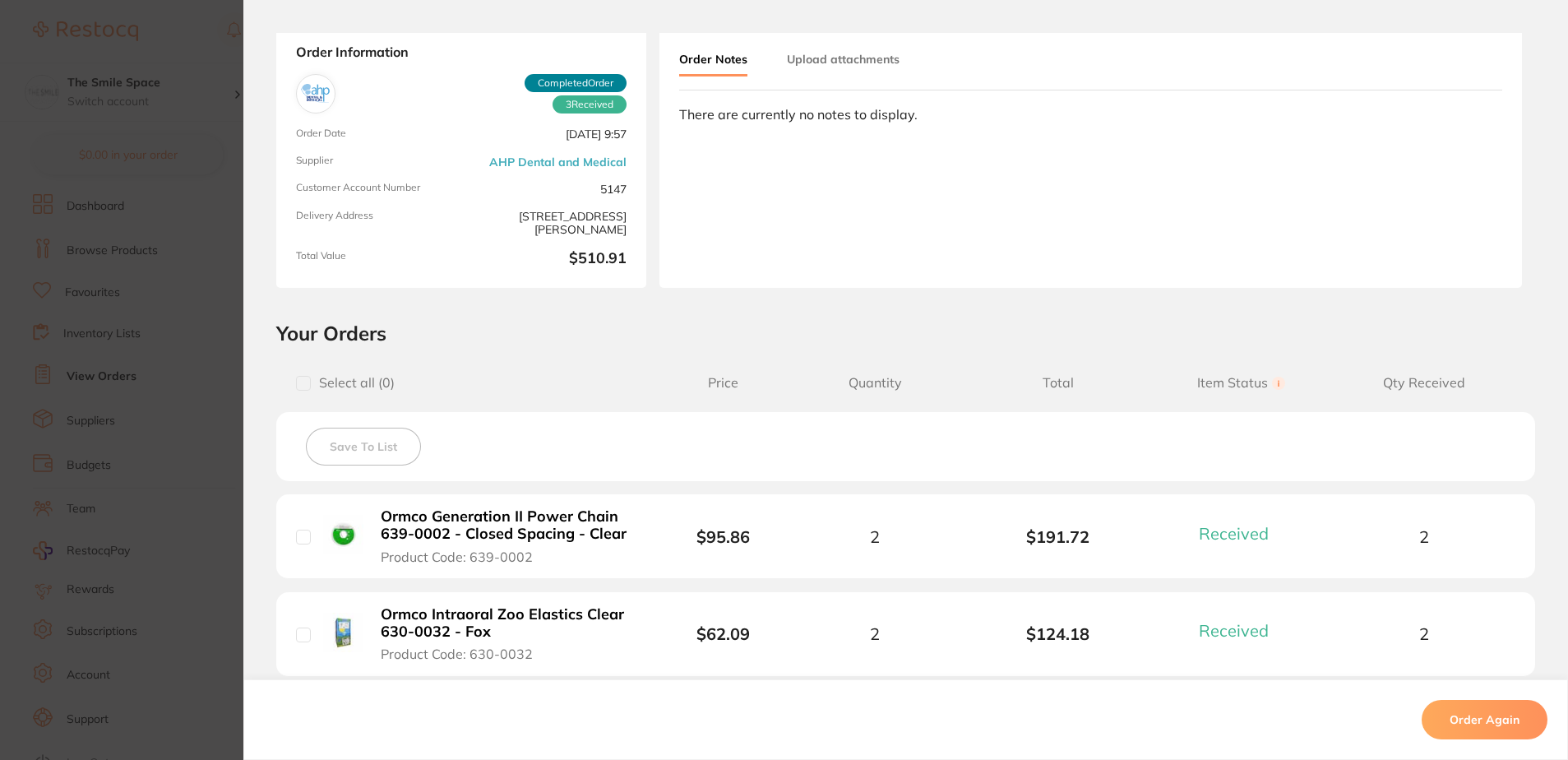
scroll to position [411, 0]
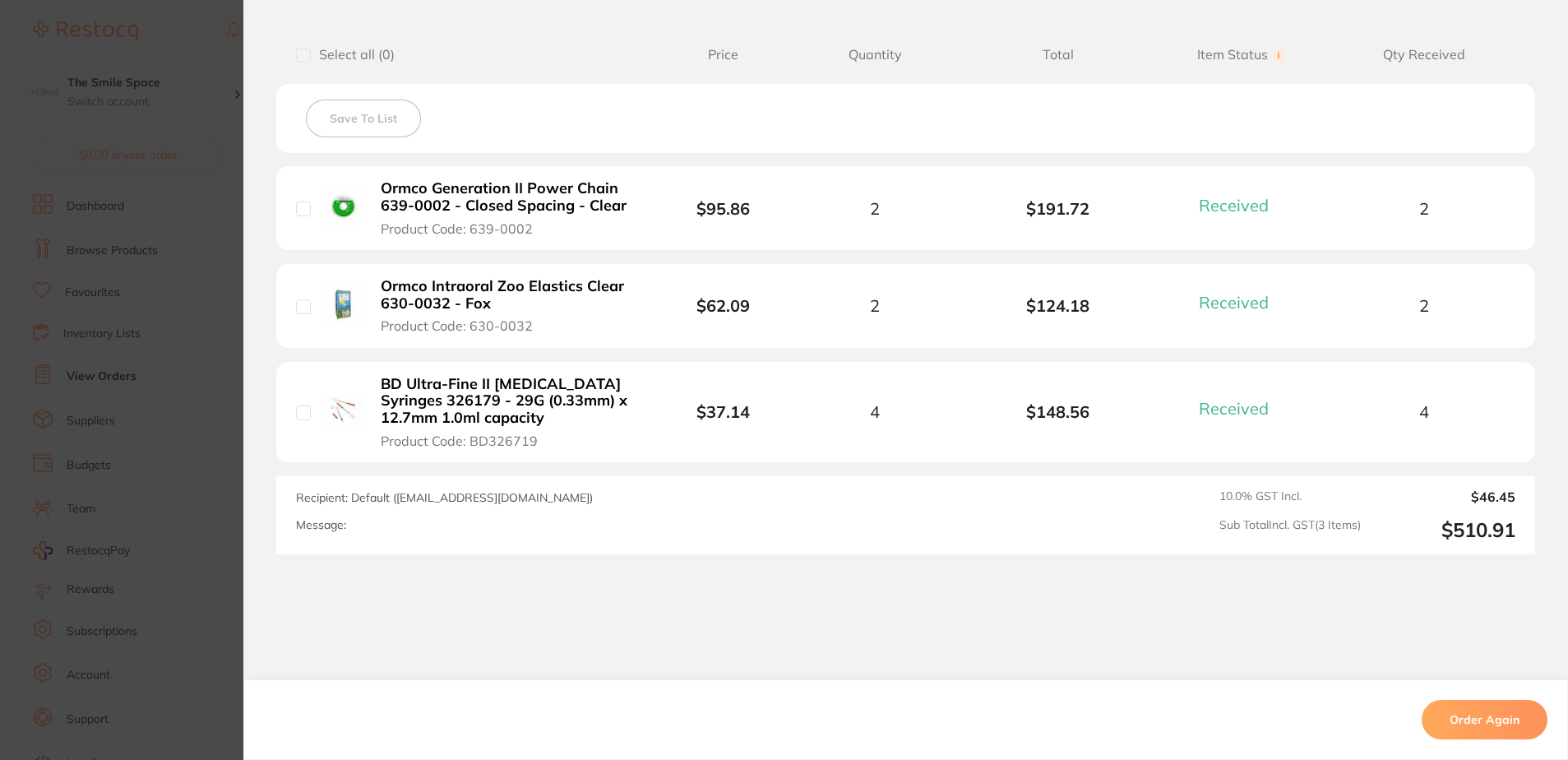
click at [243, 482] on section "Your Orders Select all ( 0 ) Price Quantity Total Item Status You can use this …" at bounding box center [906, 273] width 1325 height 562
click at [157, 367] on section "Order ID: Restocq- 87178 Order Information 3 Received Completed Order Order Dat…" at bounding box center [784, 380] width 1568 height 760
